Goal: Information Seeking & Learning: Find specific fact

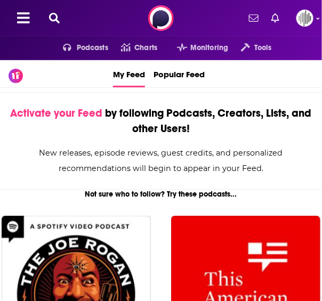
click at [52, 15] on icon at bounding box center [54, 18] width 11 height 11
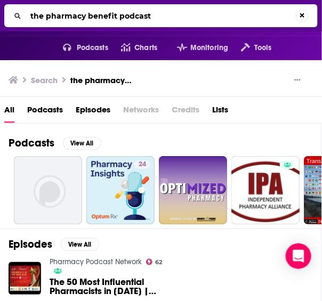
drag, startPoint x: 177, startPoint y: 14, endPoint x: -44, endPoint y: 4, distance: 221.6
click at [0, 4] on html "Podcasts Features Solutions Account Company Resources Say Hello </> Developer A…" at bounding box center [161, 150] width 322 height 301
paste input "PCMA The Pharmacy Benefit P"
type input "PCMA The Pharmacy Benefit Podcast"
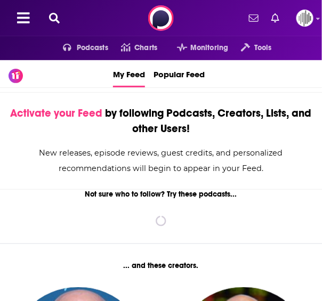
click at [52, 22] on icon at bounding box center [54, 18] width 11 height 11
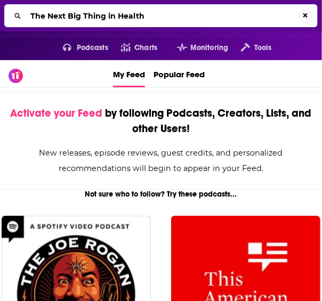
type input "The Next Big Thing in Health"
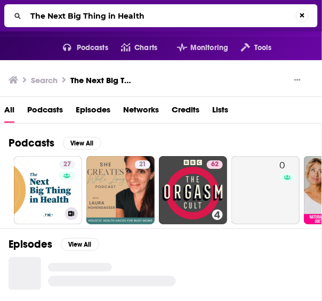
scroll to position [18, 0]
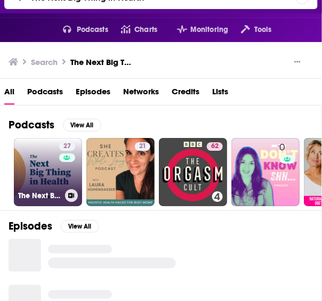
click at [41, 171] on link "27 The Next Big Thing in Health" at bounding box center [48, 172] width 68 height 68
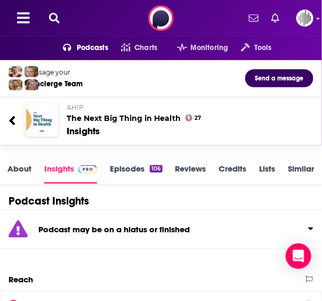
click at [58, 15] on icon at bounding box center [54, 18] width 11 height 11
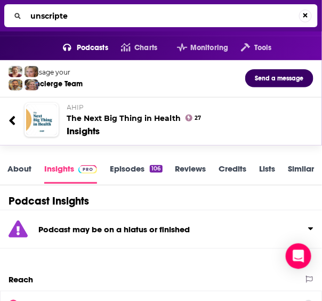
type input "unscripted"
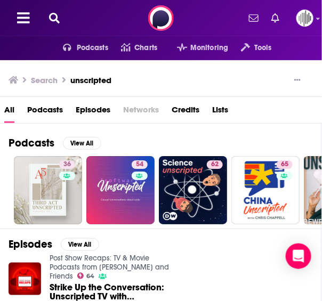
click at [57, 18] on icon at bounding box center [54, 18] width 11 height 11
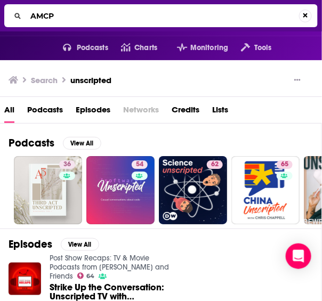
type input "AMCP"
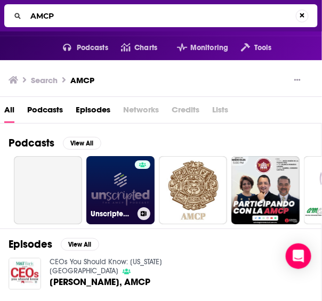
click at [106, 194] on link "Unscripted - The AMCP Podcast" at bounding box center [120, 190] width 68 height 68
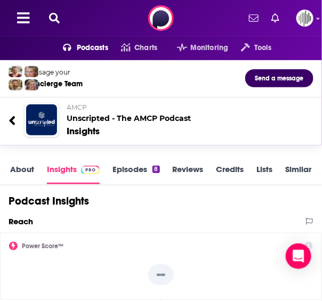
click at [51, 15] on icon at bounding box center [54, 18] width 11 height 11
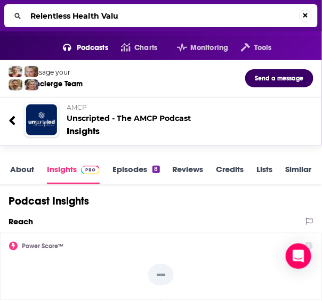
type input "Relentless Health Value"
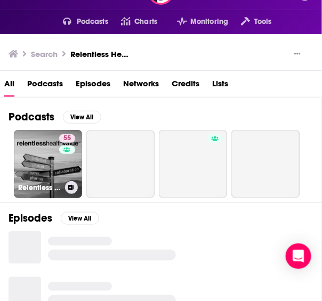
scroll to position [27, 0]
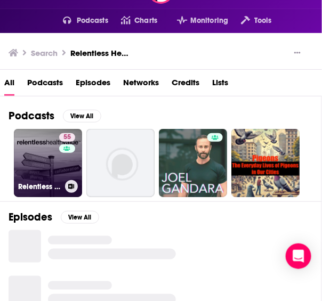
click at [27, 160] on link "55 Relentless Health Value" at bounding box center [48, 163] width 68 height 68
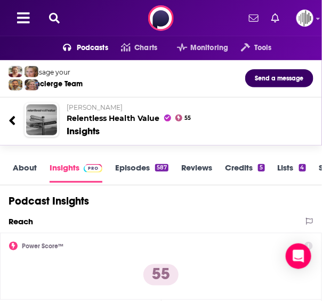
scroll to position [132, 0]
